Goal: Information Seeking & Learning: Check status

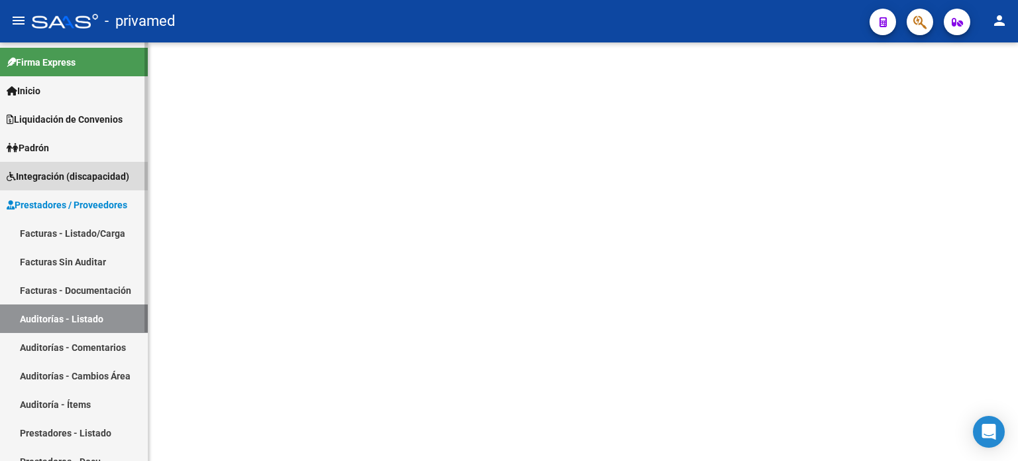
click at [48, 180] on span "Integración (discapacidad)" at bounding box center [68, 176] width 123 height 15
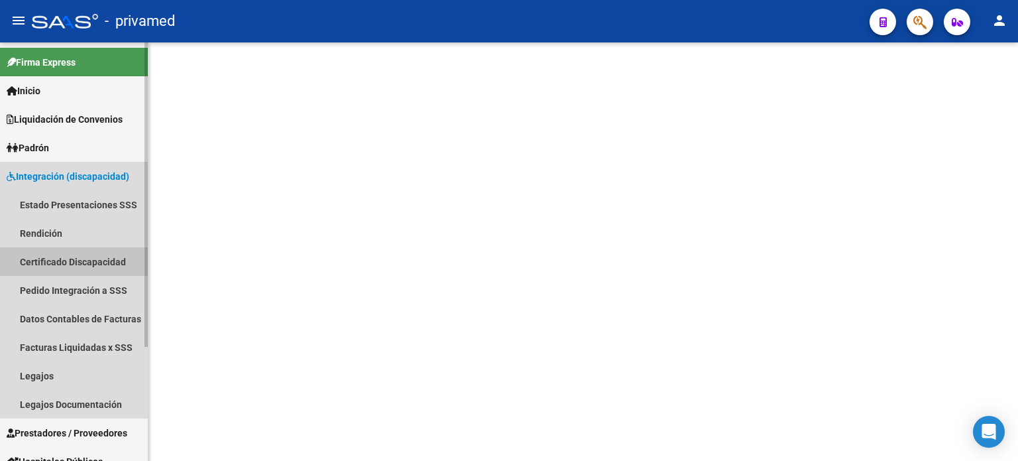
click at [42, 264] on link "Certificado Discapacidad" at bounding box center [74, 261] width 148 height 28
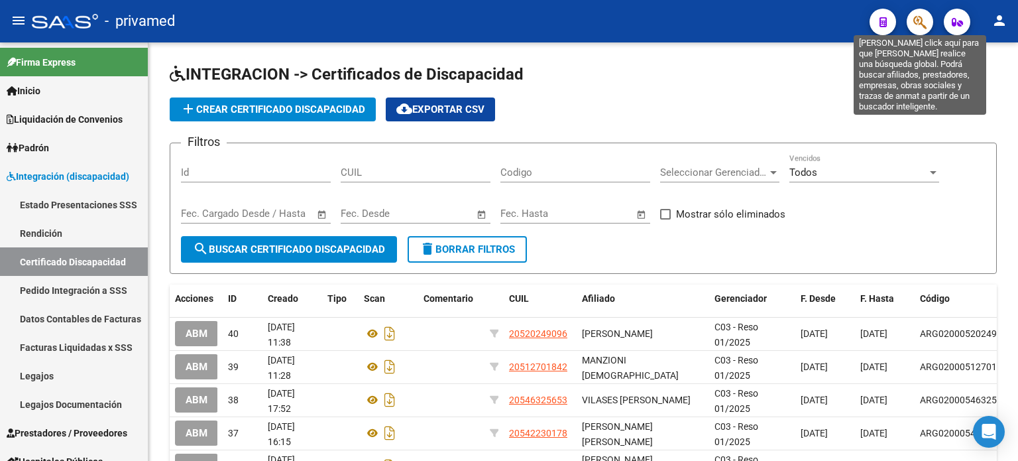
click at [915, 25] on icon "button" at bounding box center [919, 22] width 13 height 15
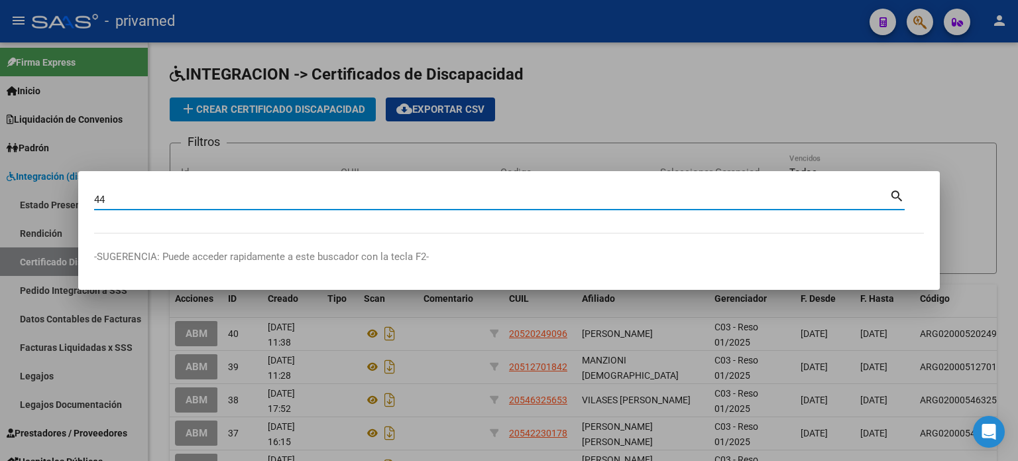
type input "4"
type input "55868352"
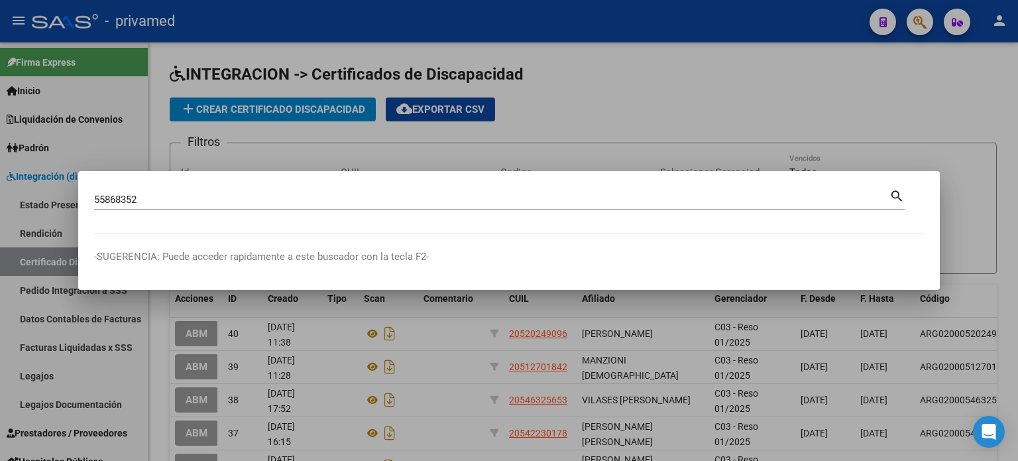
click at [898, 190] on mat-icon "search" at bounding box center [896, 195] width 15 height 16
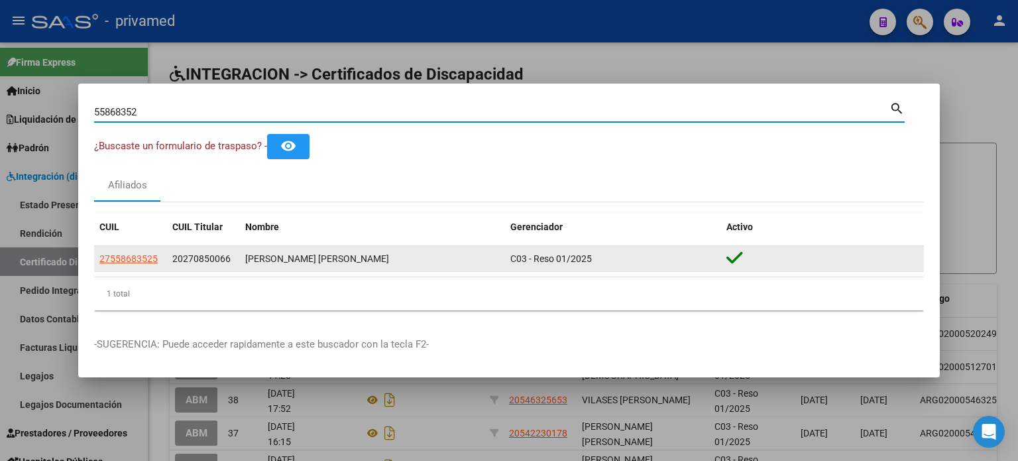
click at [540, 258] on span "C03 - Reso 01/2025" at bounding box center [551, 258] width 82 height 11
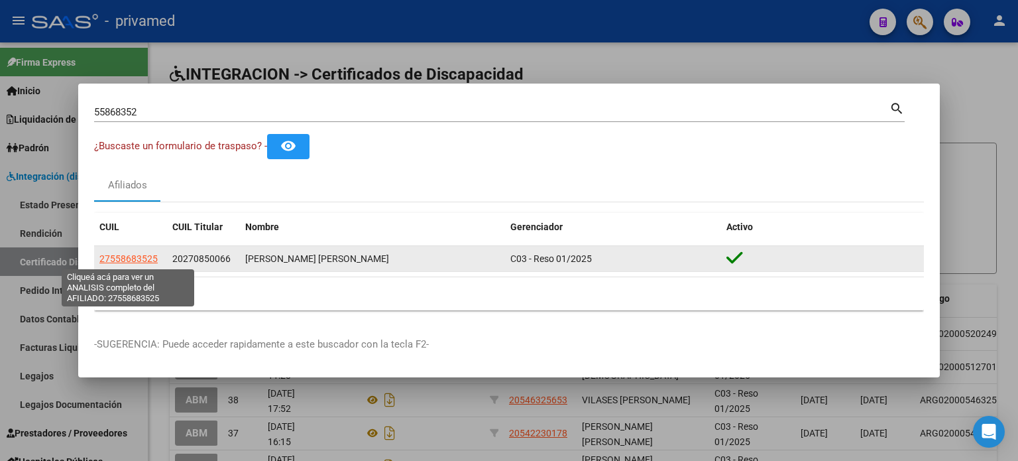
click at [131, 256] on span "27558683525" at bounding box center [128, 258] width 58 height 11
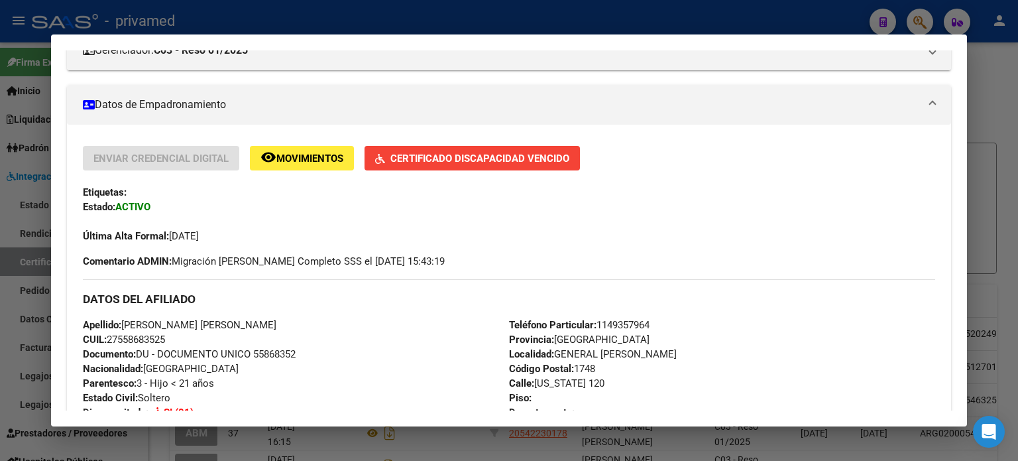
scroll to position [199, 0]
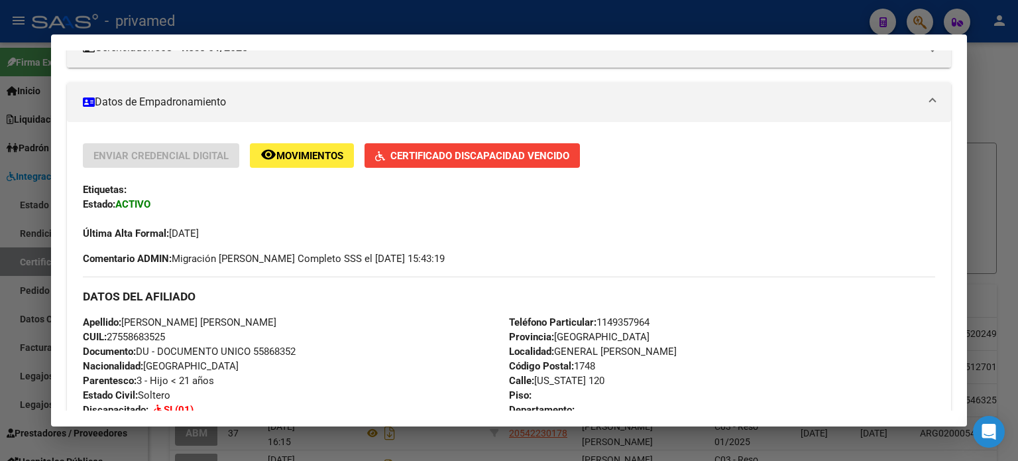
click at [411, 159] on span "Certificado Discapacidad Vencido" at bounding box center [479, 156] width 179 height 12
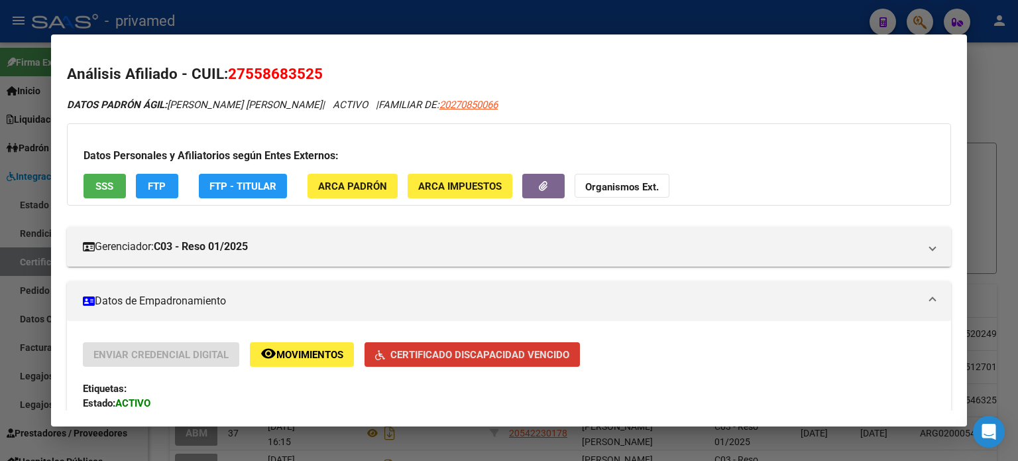
scroll to position [265, 0]
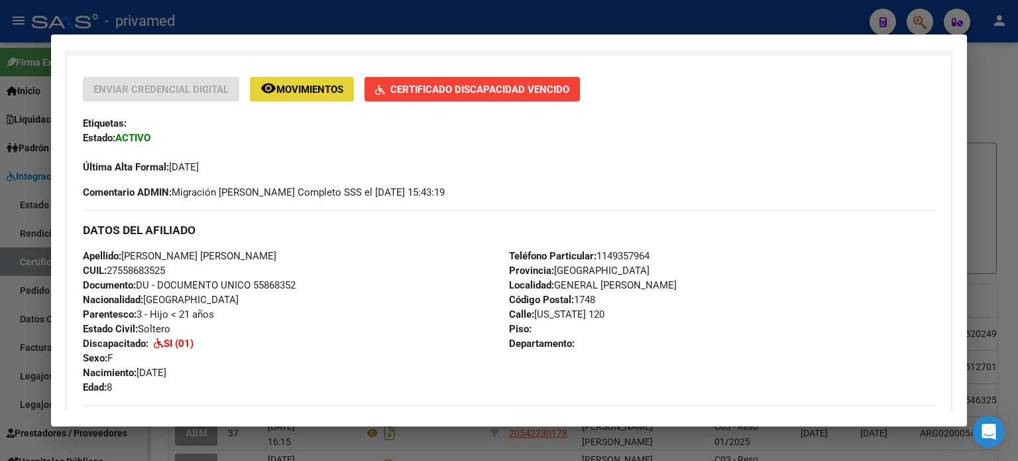
click at [315, 93] on span "Movimientos" at bounding box center [309, 90] width 67 height 12
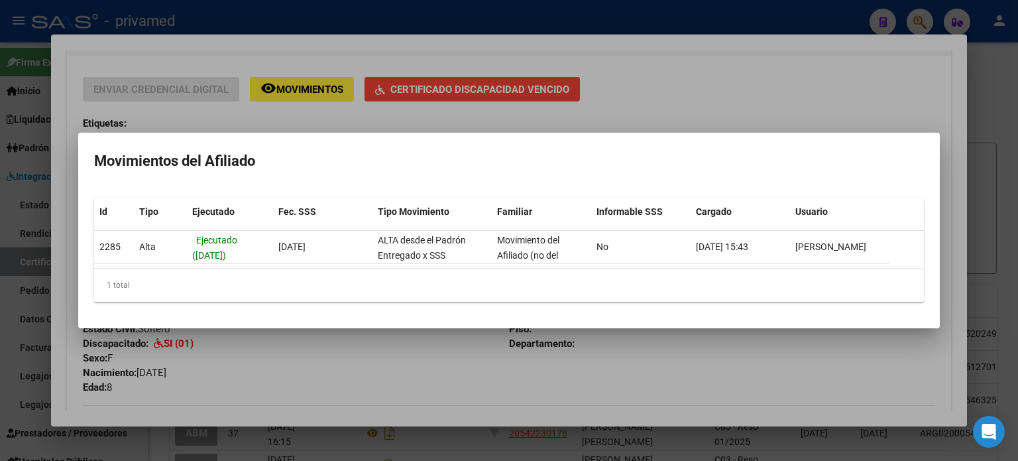
click at [432, 140] on mat-dialog-container "Movimientos del Afiliado Id Tipo Ejecutado Fec. SSS Tipo Movimiento Familiar In…" at bounding box center [509, 231] width 862 height 196
click at [909, 156] on h2 "Movimientos del Afiliado" at bounding box center [509, 160] width 830 height 25
click at [924, 172] on mat-dialog-container "Movimientos del Afiliado Id Tipo Ejecutado Fec. SSS Tipo Movimiento Familiar In…" at bounding box center [509, 231] width 862 height 196
